Goal: Task Accomplishment & Management: Manage account settings

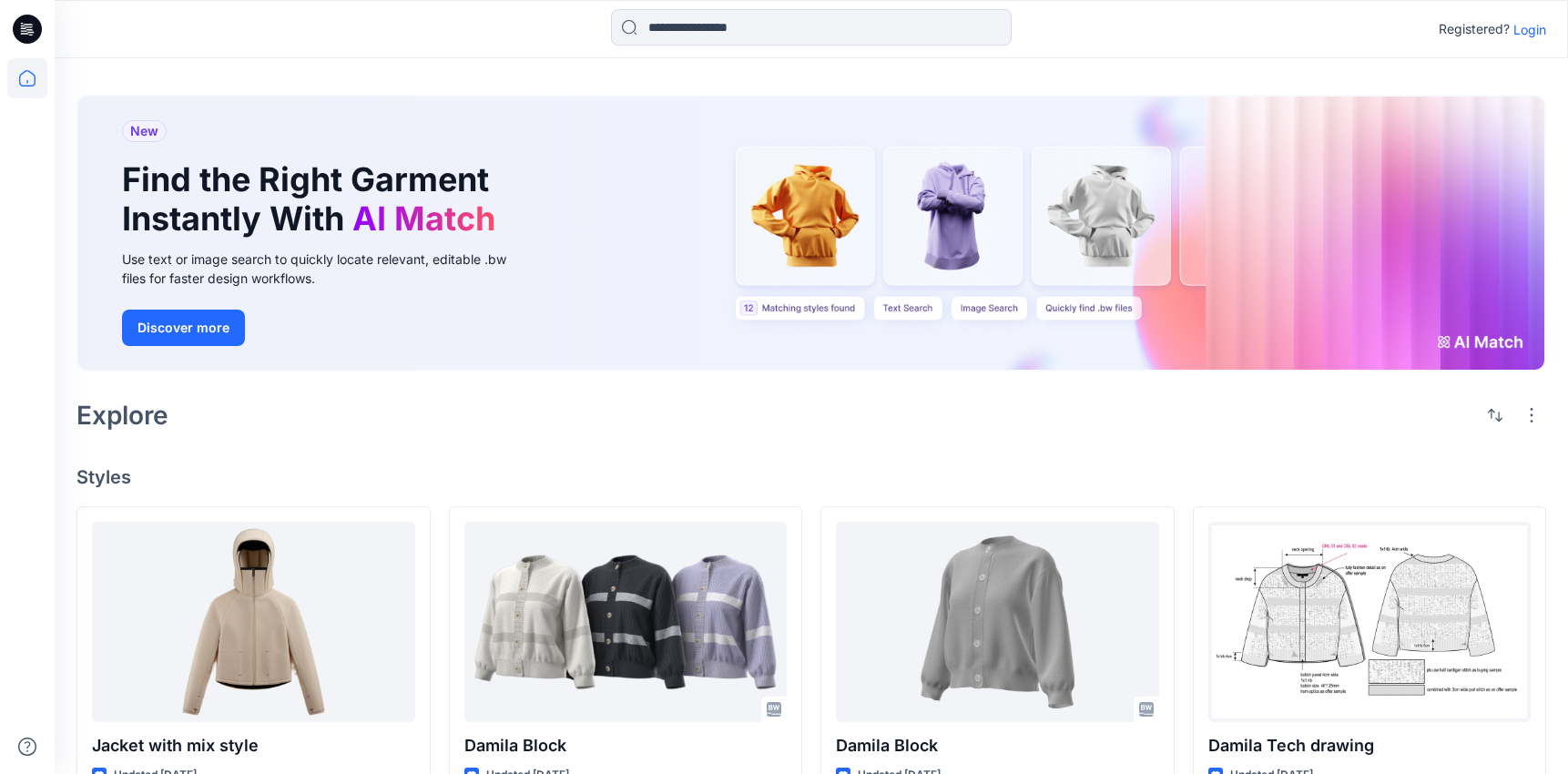
click at [1532, 37] on p "Login" at bounding box center [1529, 29] width 32 height 20
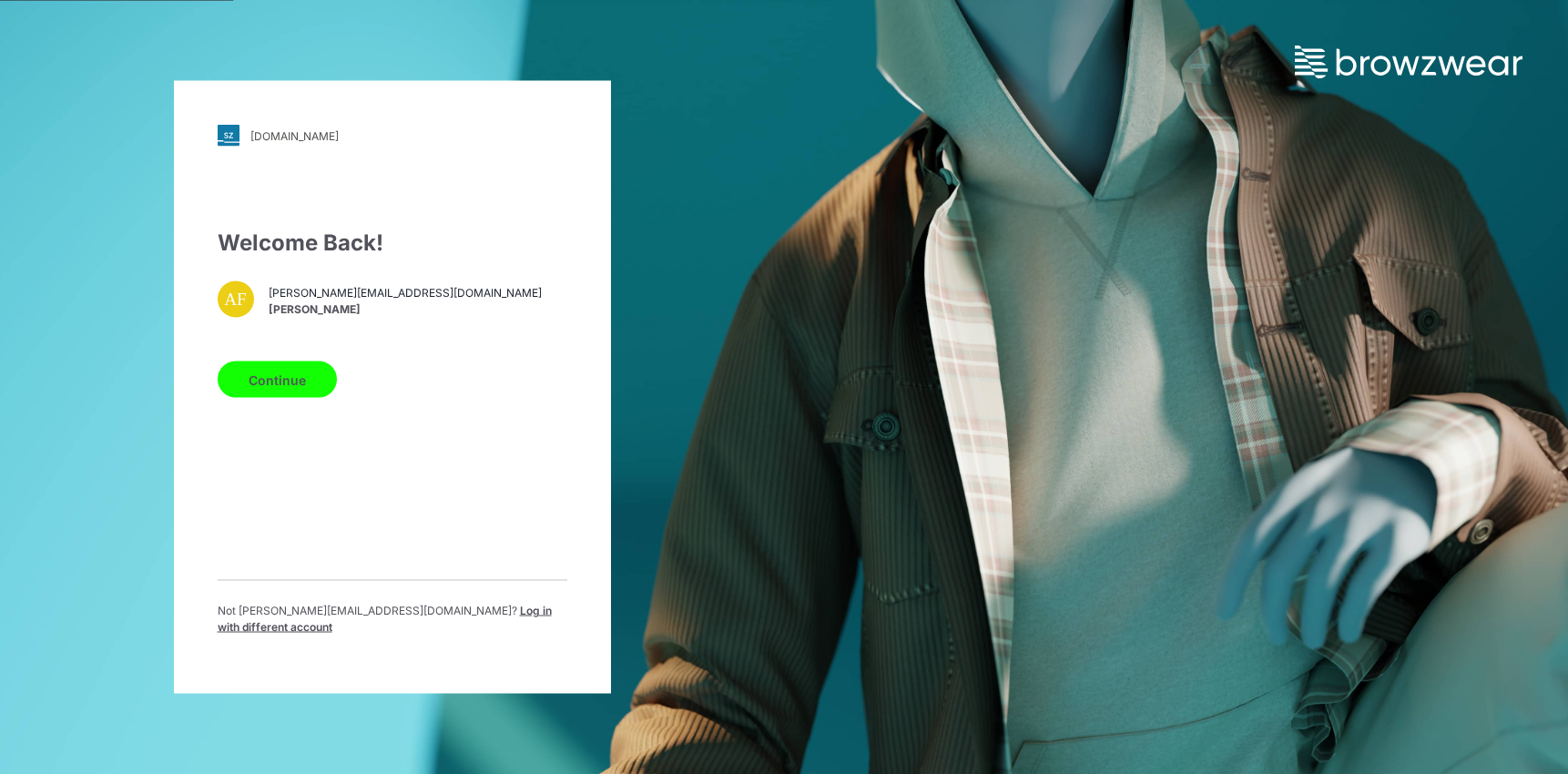
click at [267, 387] on button "Continue" at bounding box center [277, 379] width 119 height 36
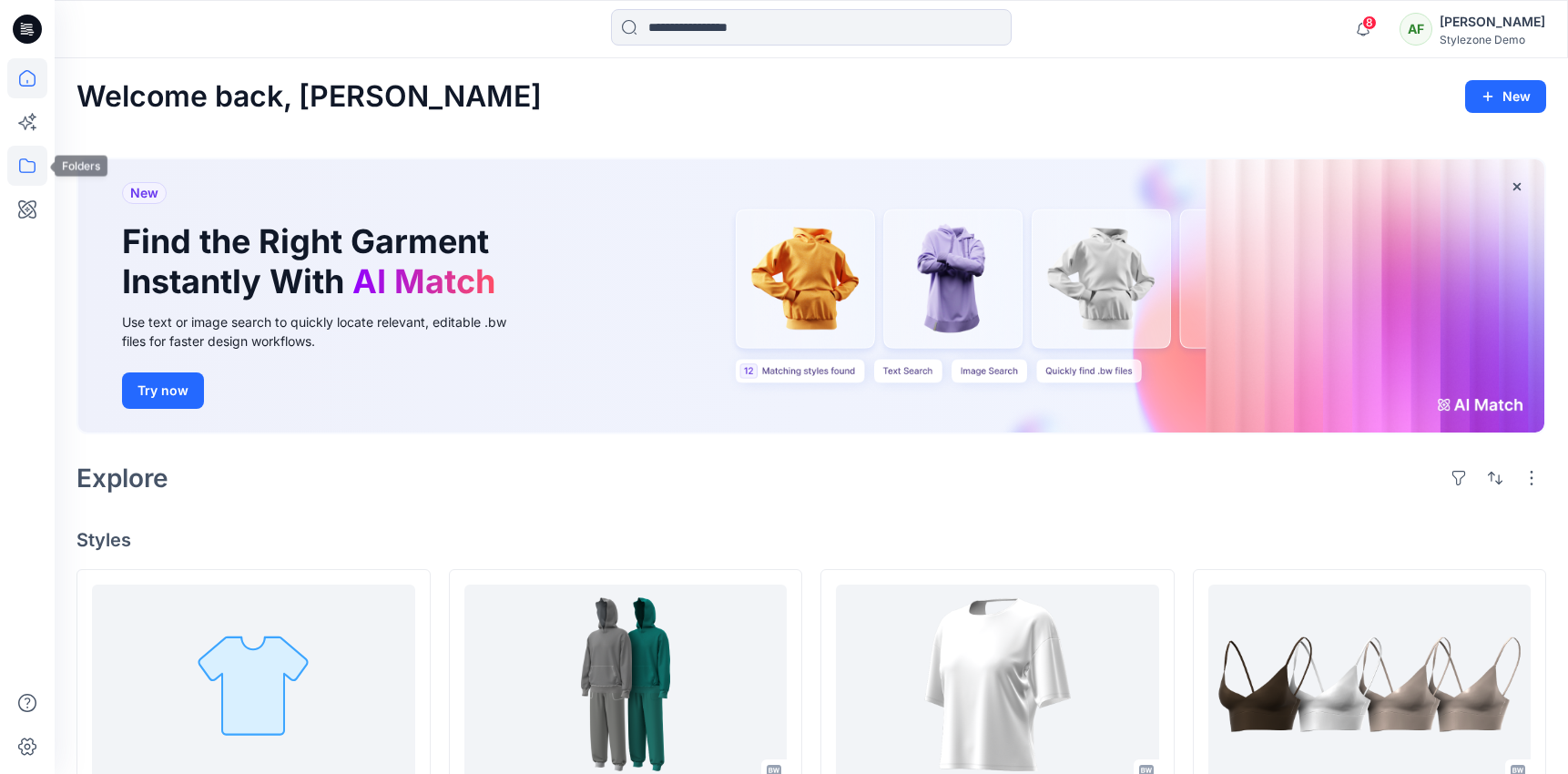
click at [28, 172] on icon at bounding box center [27, 165] width 17 height 15
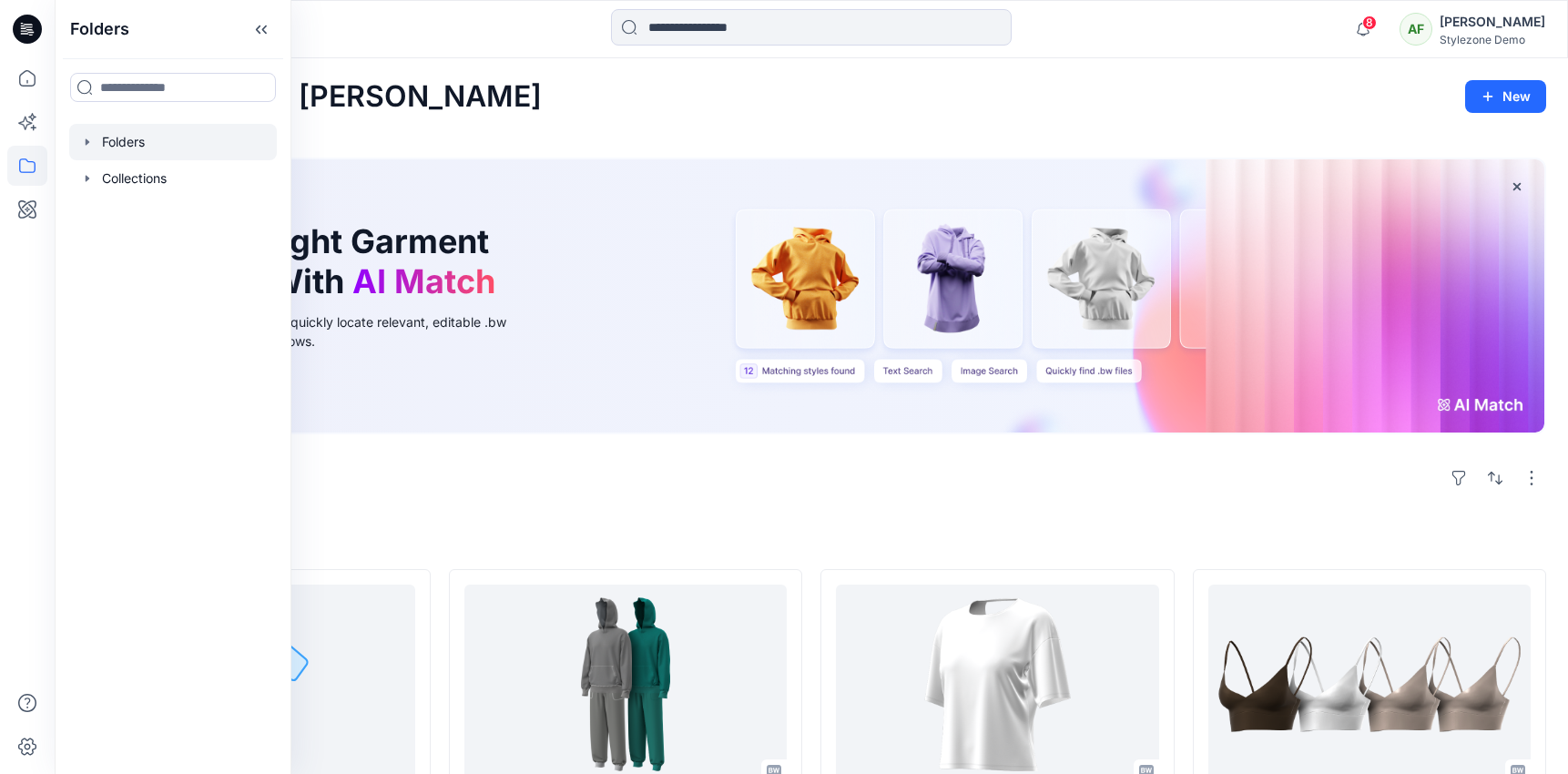
click at [148, 124] on div at bounding box center [173, 142] width 208 height 36
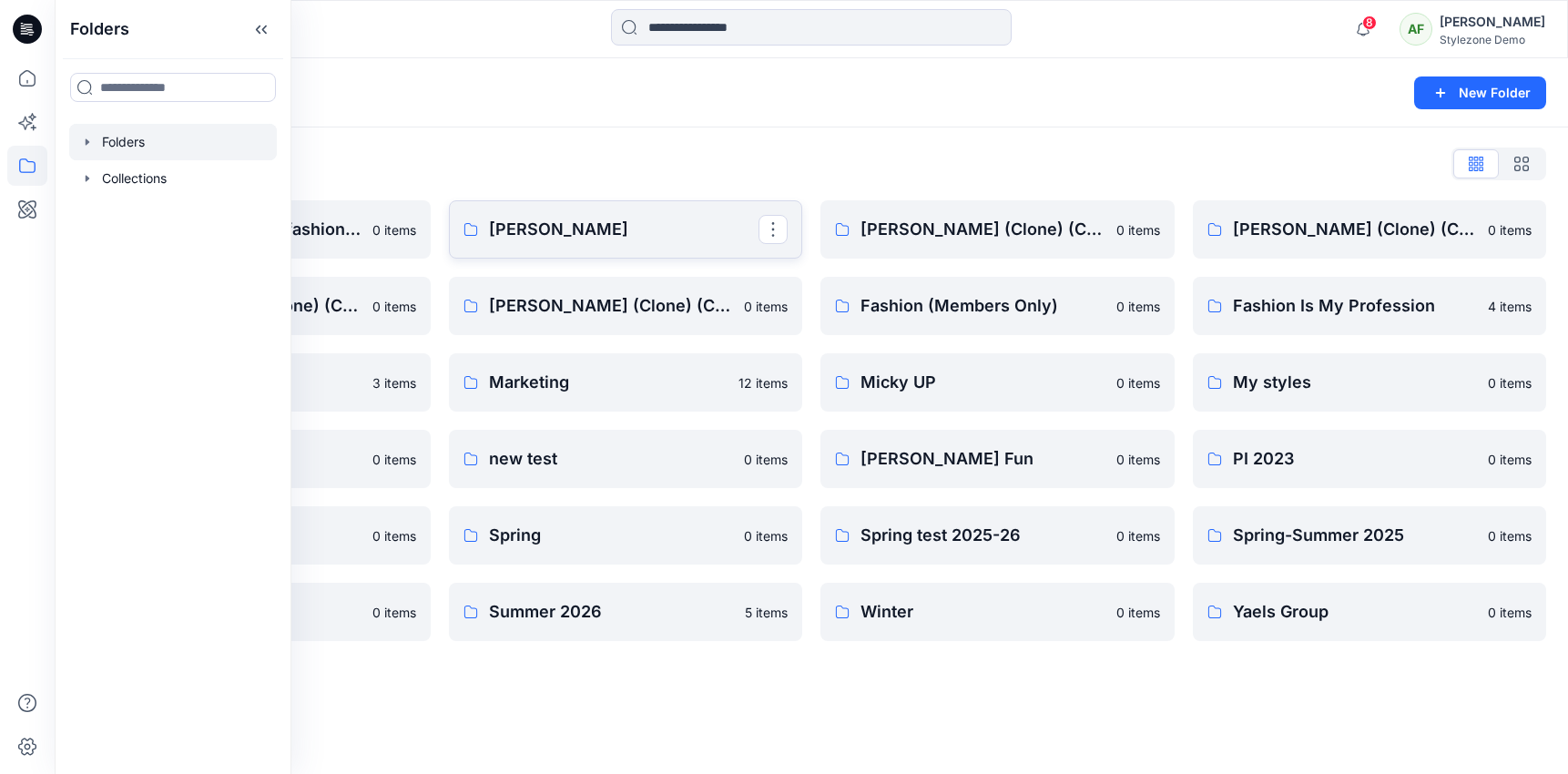
click at [686, 208] on link "[PERSON_NAME]" at bounding box center [626, 230] width 354 height 59
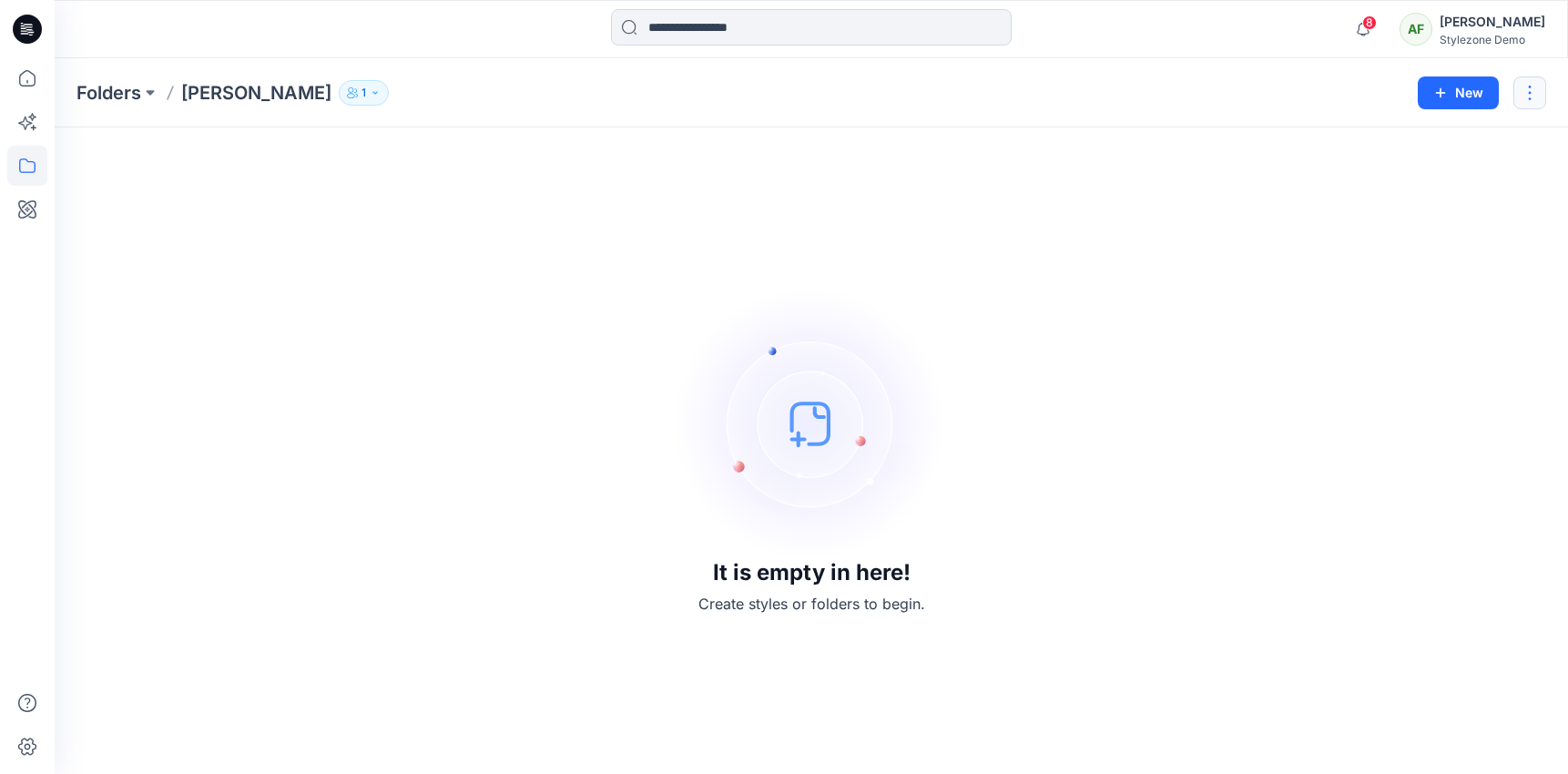
click at [1526, 96] on button "button" at bounding box center [1529, 92] width 32 height 32
click at [1456, 130] on button "Edit" at bounding box center [1444, 137] width 197 height 33
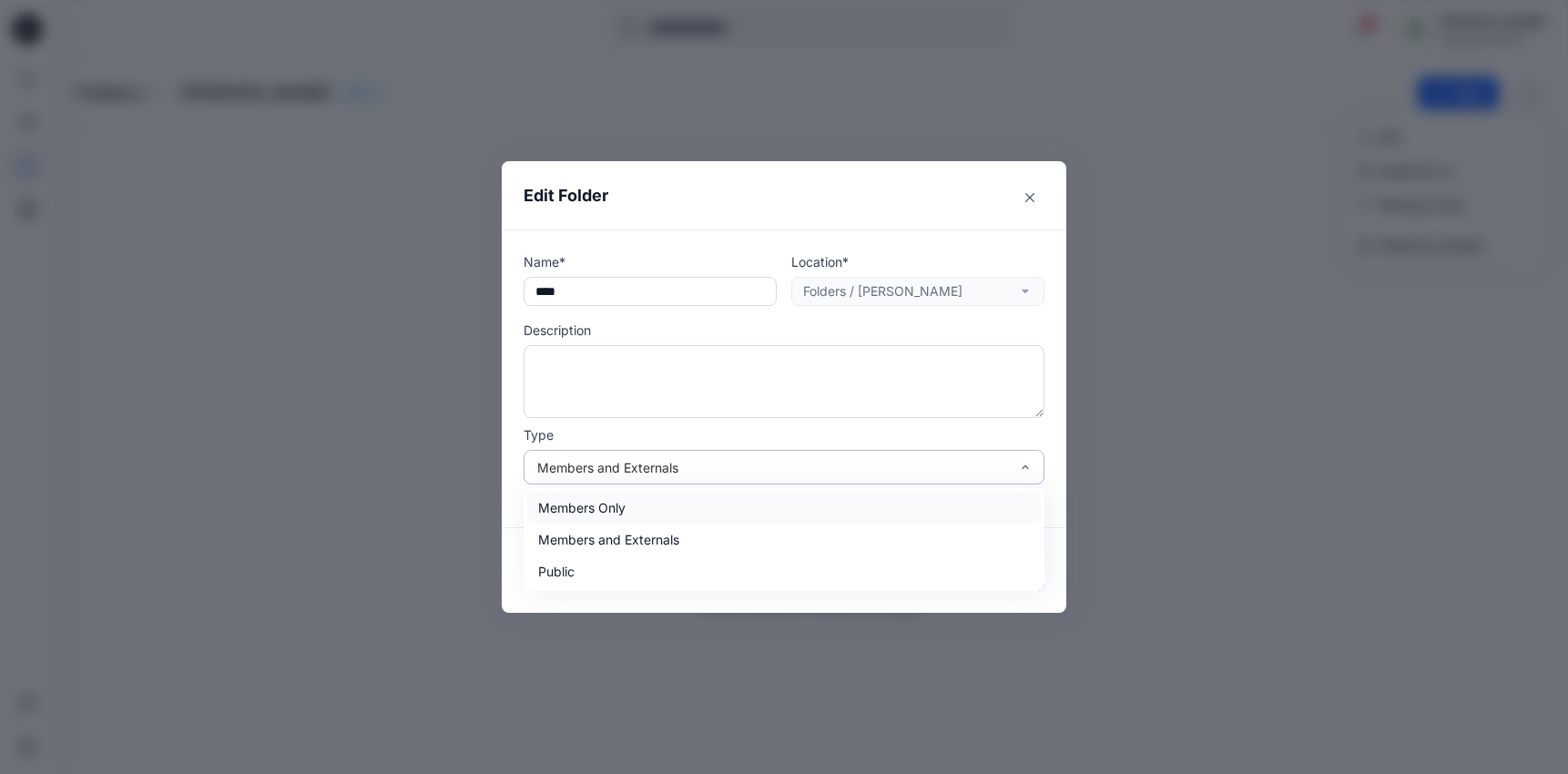
click at [782, 459] on div "Members and Externals" at bounding box center [773, 468] width 472 height 20
click at [747, 538] on div "Members and Externals" at bounding box center [784, 539] width 514 height 32
click at [750, 470] on div "Members and Externals" at bounding box center [773, 468] width 472 height 20
click at [740, 497] on div "Members Only" at bounding box center [784, 507] width 514 height 32
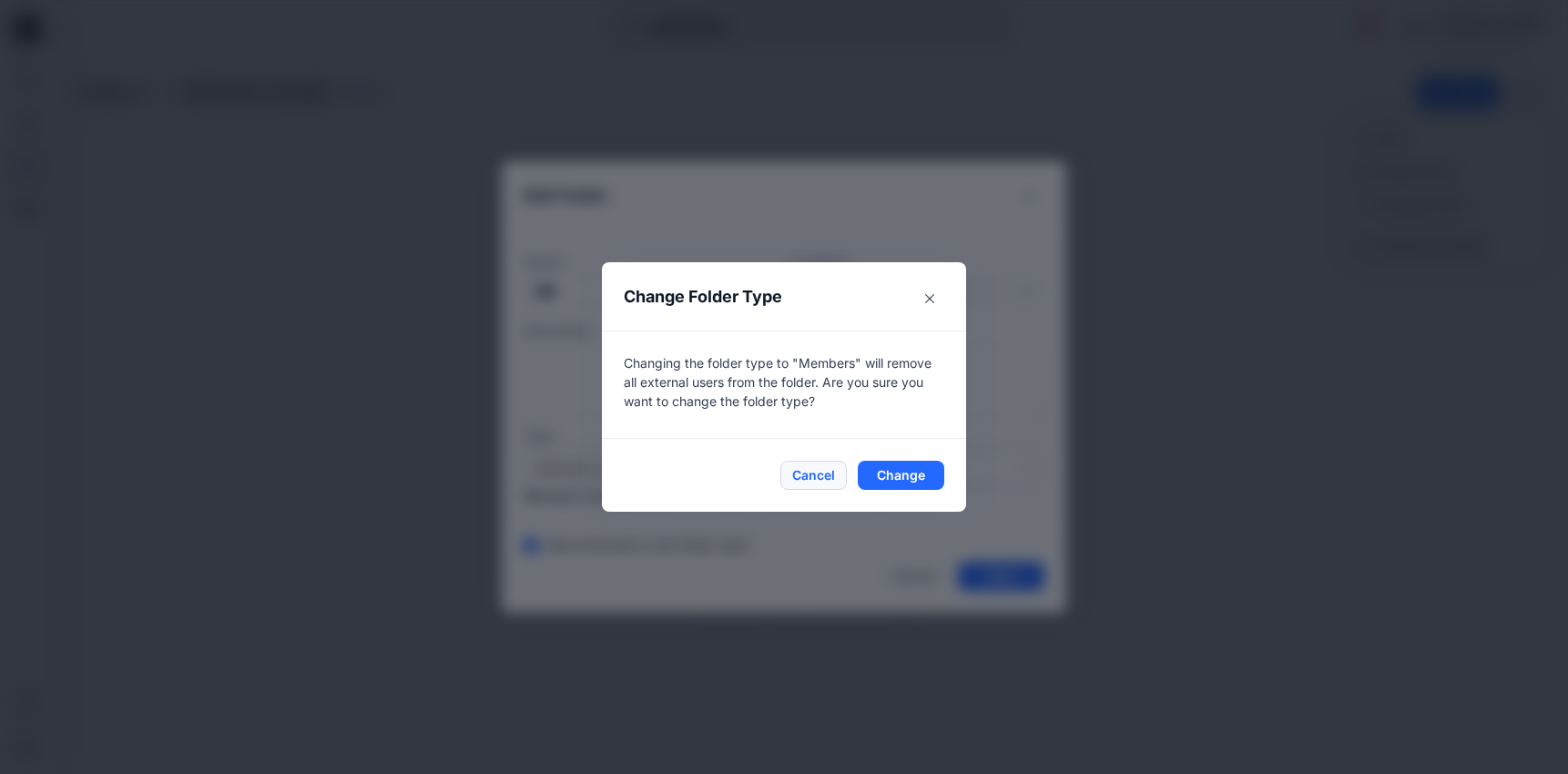
click at [810, 479] on button "Cancel" at bounding box center [813, 476] width 67 height 29
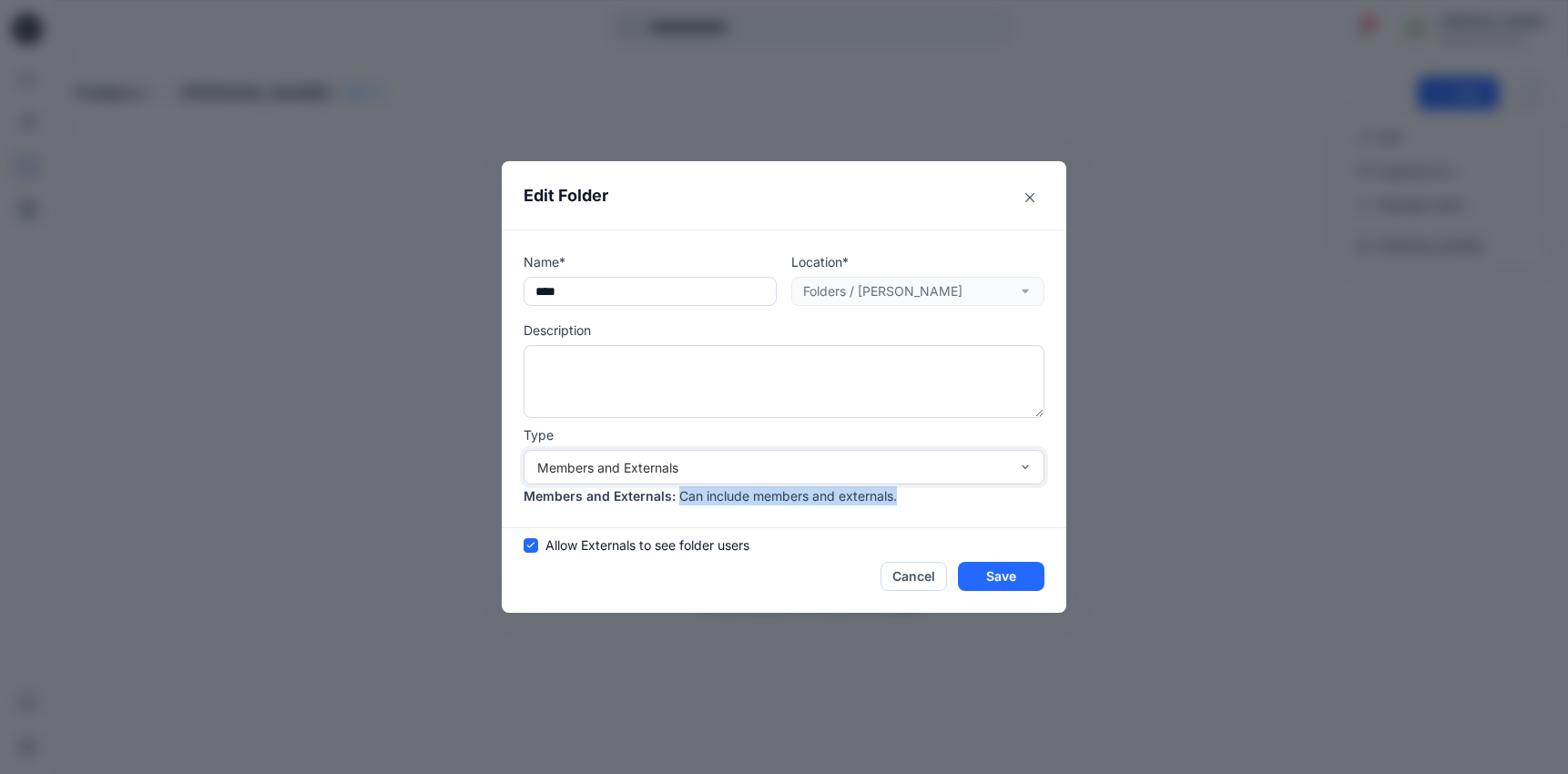
drag, startPoint x: 678, startPoint y: 498, endPoint x: 960, endPoint y: 500, distance: 282.0
click at [960, 500] on div "Members and Externals : Can include members and externals." at bounding box center [784, 496] width 521 height 20
copy p "Can include members and externals."
